Goal: Task Accomplishment & Management: Manage account settings

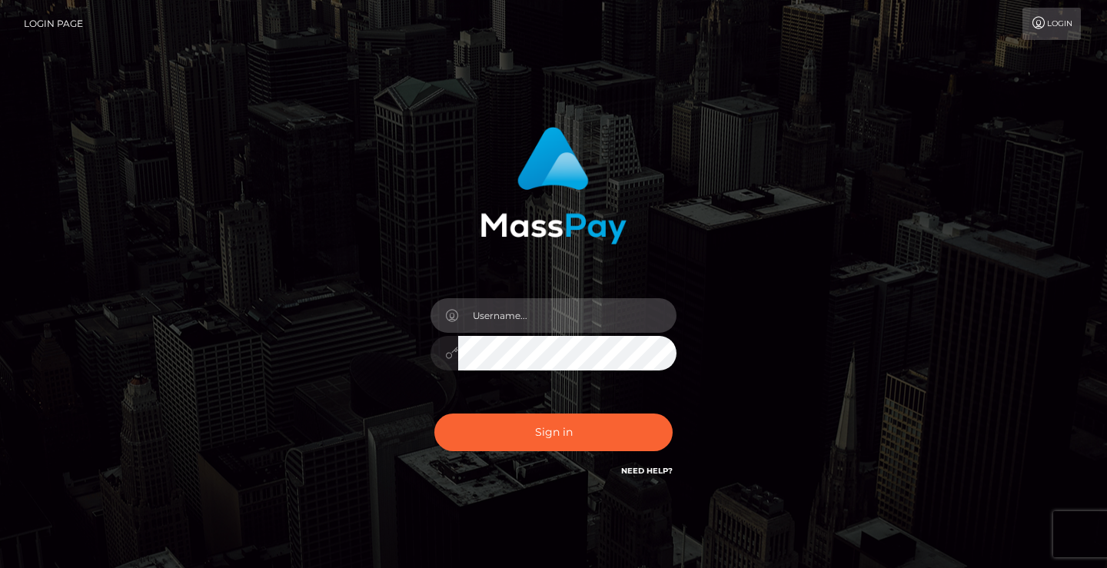
click at [536, 324] on input "text" at bounding box center [567, 315] width 218 height 35
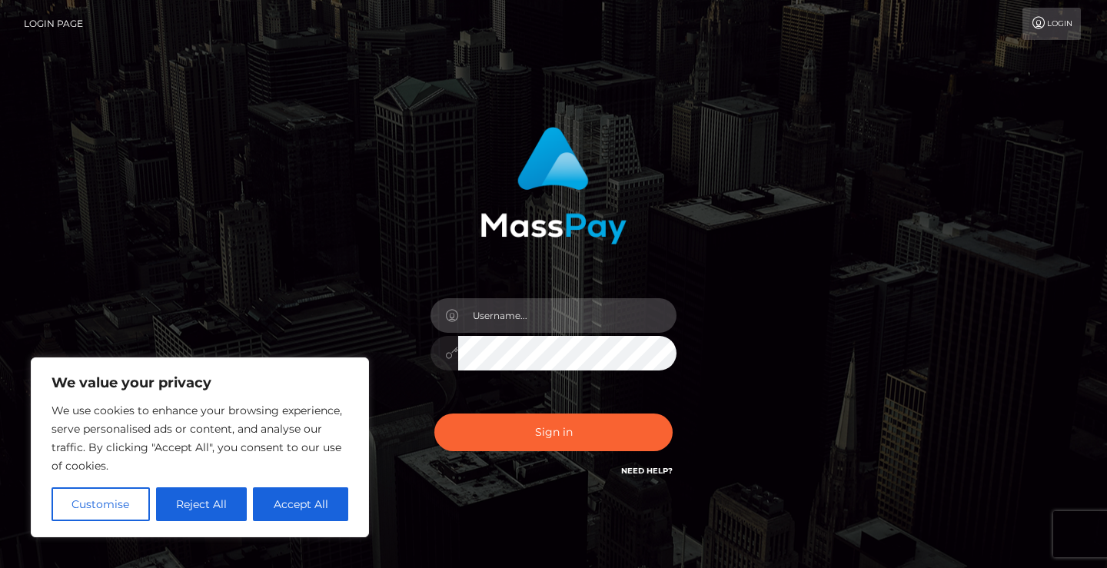
type input "Jenkinsenpickles@gmail.com"
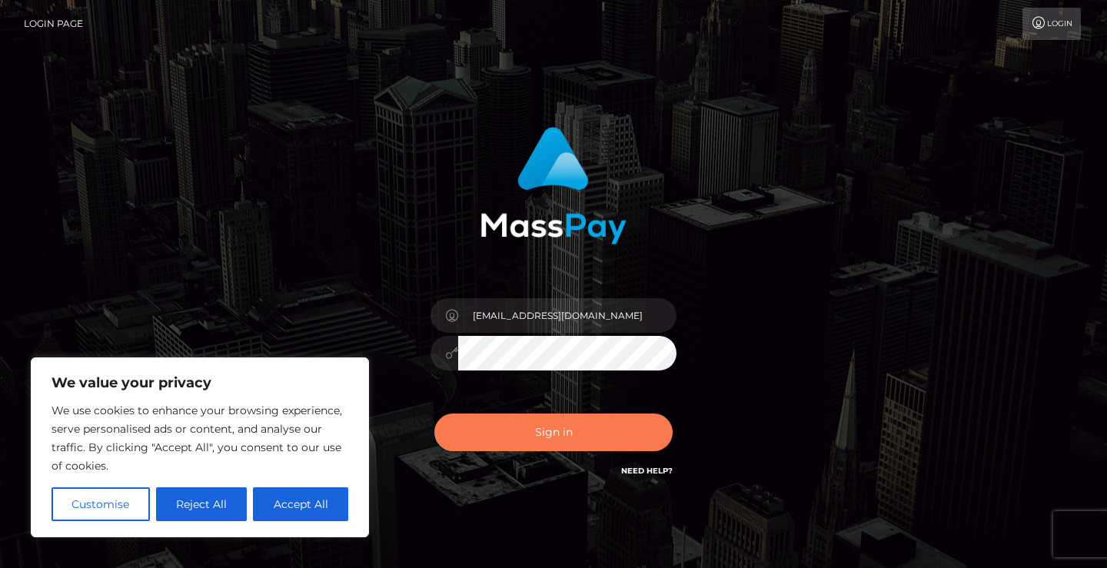
click at [580, 436] on button "Sign in" at bounding box center [553, 433] width 238 height 38
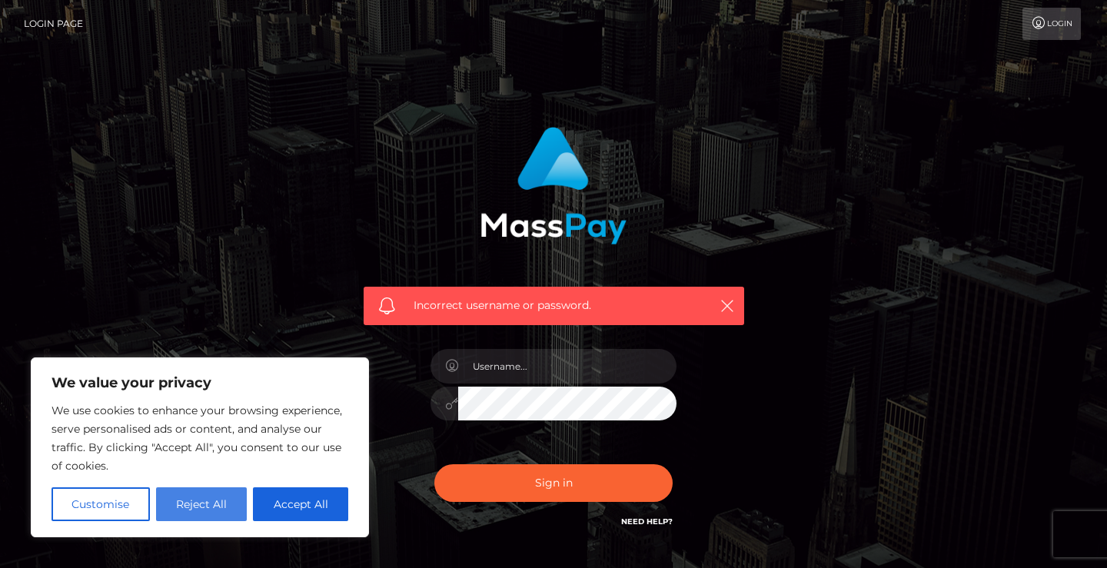
click at [211, 497] on button "Reject All" at bounding box center [201, 504] width 91 height 34
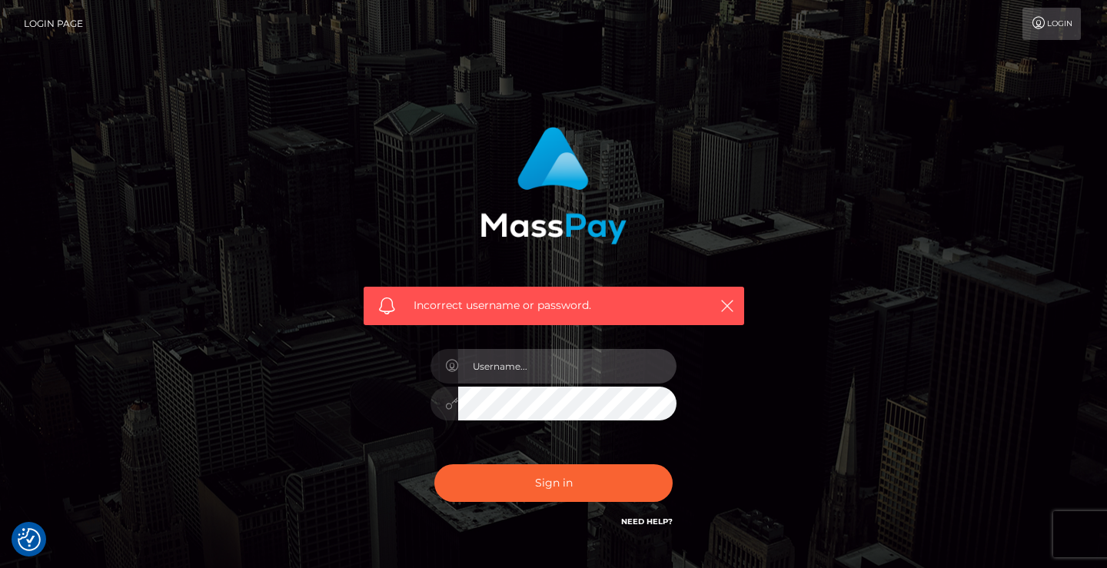
click at [497, 370] on input "text" at bounding box center [567, 366] width 218 height 35
type input "Jenkinsenpickle@gmail.c"
